Goal: Find specific page/section: Find specific page/section

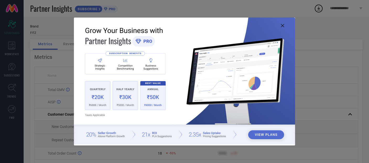
click at [282, 26] on icon at bounding box center [282, 25] width 3 height 3
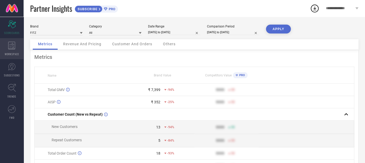
click at [17, 48] on div "WORKSPACE" at bounding box center [12, 48] width 24 height 21
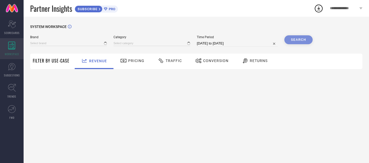
type input "FITZ"
type input "All"
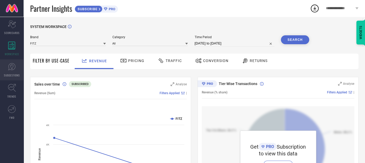
click at [13, 70] on link "SUGGESTIONS" at bounding box center [12, 69] width 24 height 21
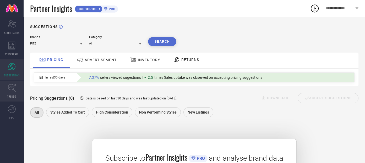
click at [12, 93] on link "TRENDS" at bounding box center [12, 91] width 24 height 21
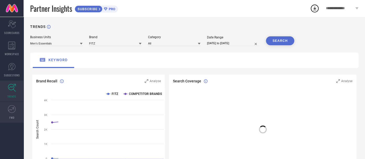
click at [17, 112] on link "FWD" at bounding box center [12, 112] width 24 height 21
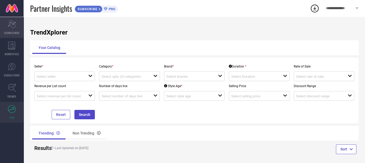
click at [18, 28] on div "Scorecard SCORECARDS" at bounding box center [12, 27] width 24 height 21
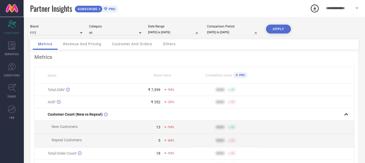
click at [89, 9] on span "SUBSCRIBE" at bounding box center [87, 9] width 24 height 4
